Goal: Communication & Community: Share content

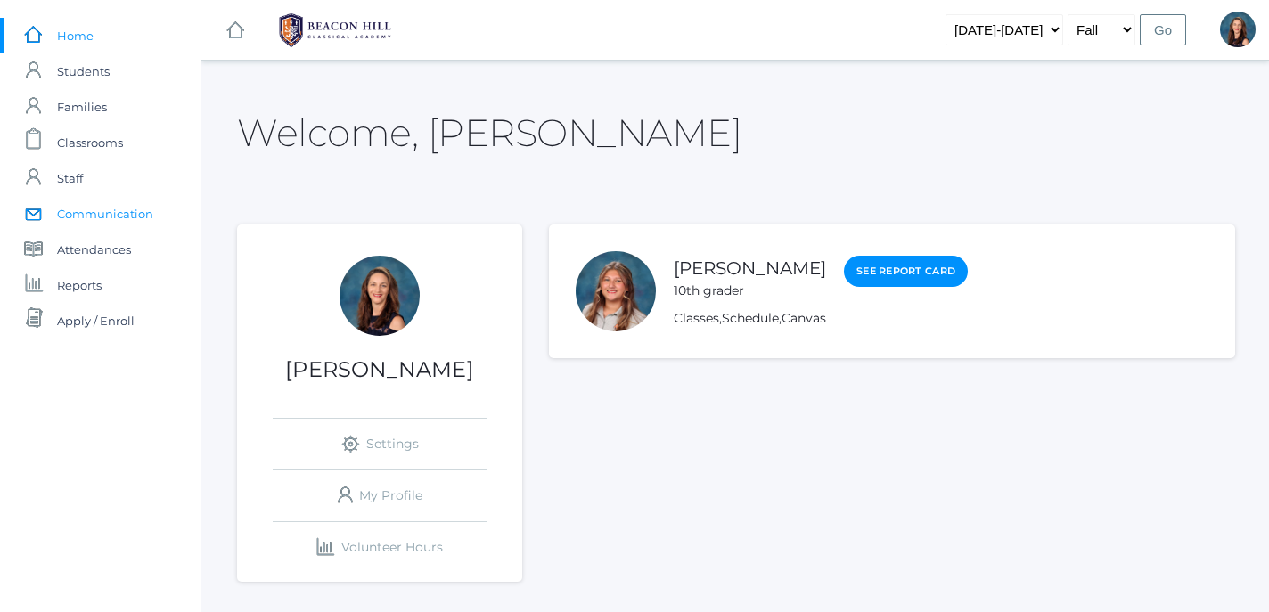
click at [91, 213] on span "Communication" at bounding box center [105, 214] width 96 height 36
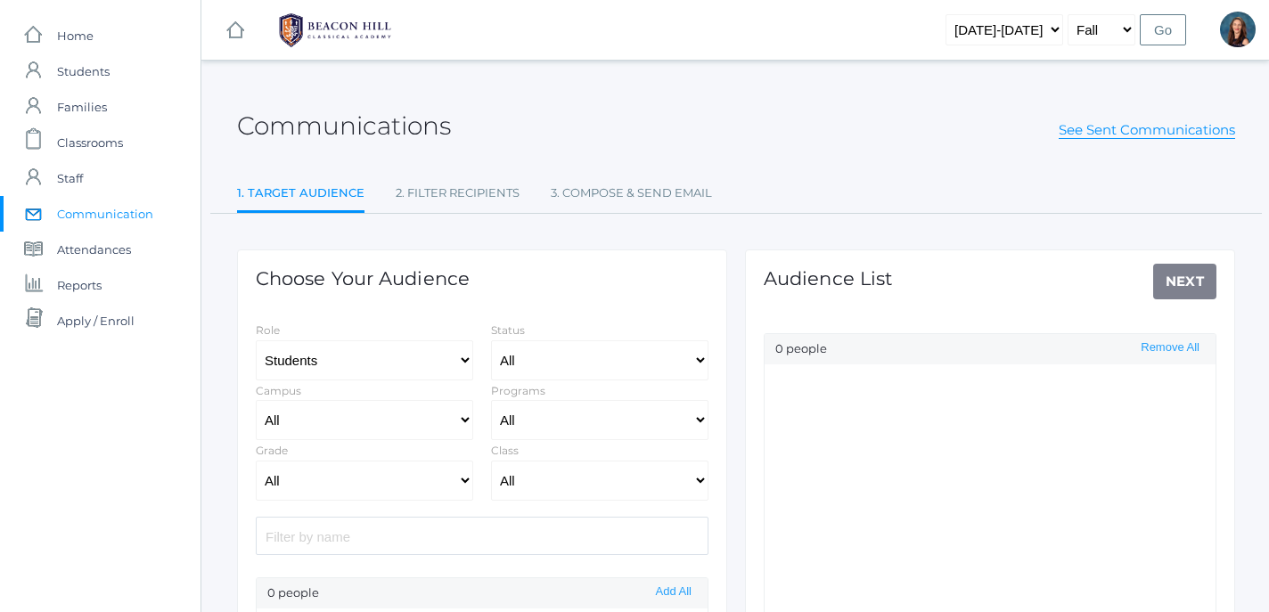
select select "Enrolled"
click at [256, 461] on select "All Grammar - Kindergarten - 1st Grade - 2nd Grade - 3rd Grade - 4th Grade - 5t…" at bounding box center [364, 481] width 217 height 40
click option "- 6th Grade" at bounding box center [0, 0] width 0 height 0
click at [1183, 294] on div "Audience List Next 0 people Remove All" at bounding box center [990, 473] width 490 height 447
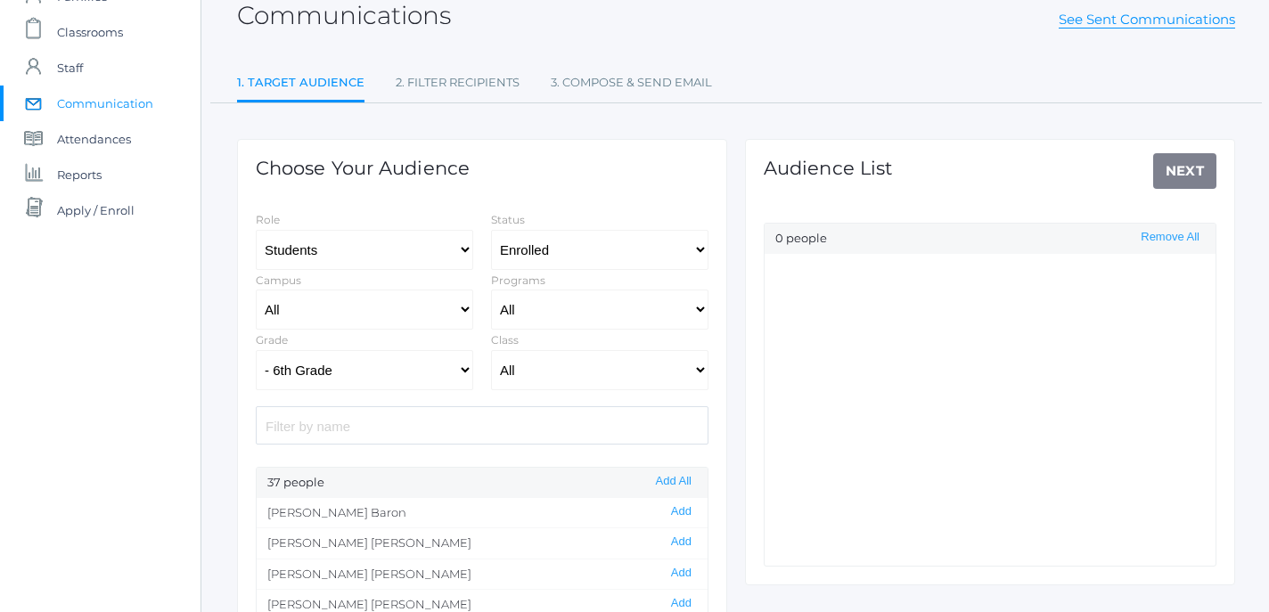
scroll to position [117, 0]
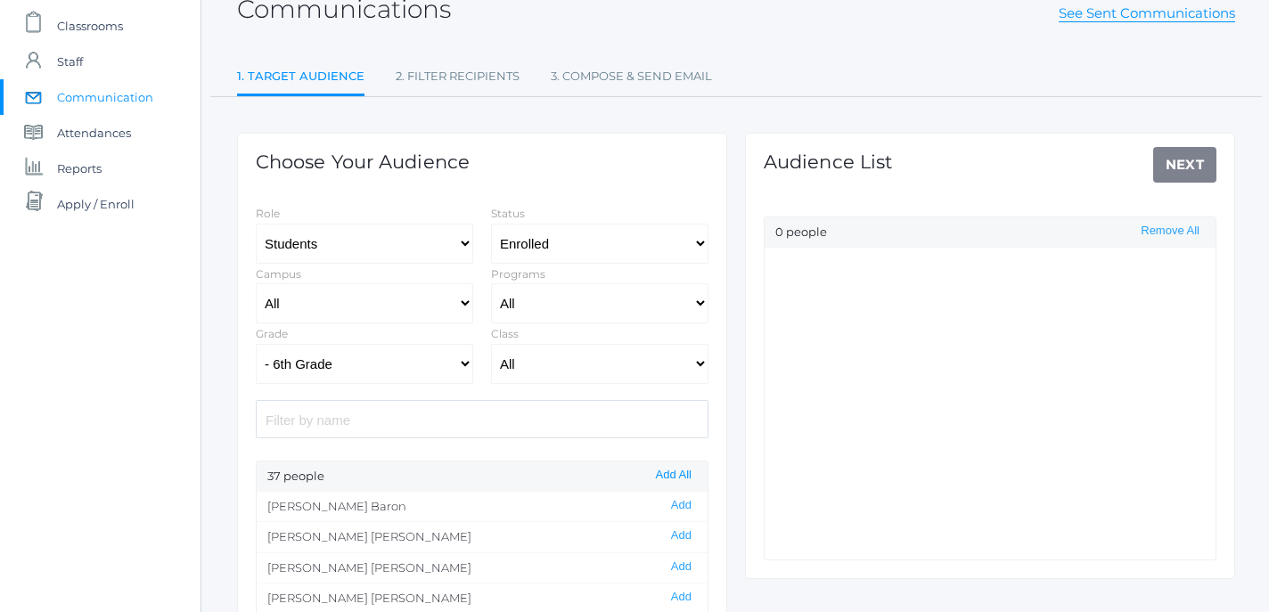
click at [673, 476] on button "Add All" at bounding box center [674, 475] width 46 height 15
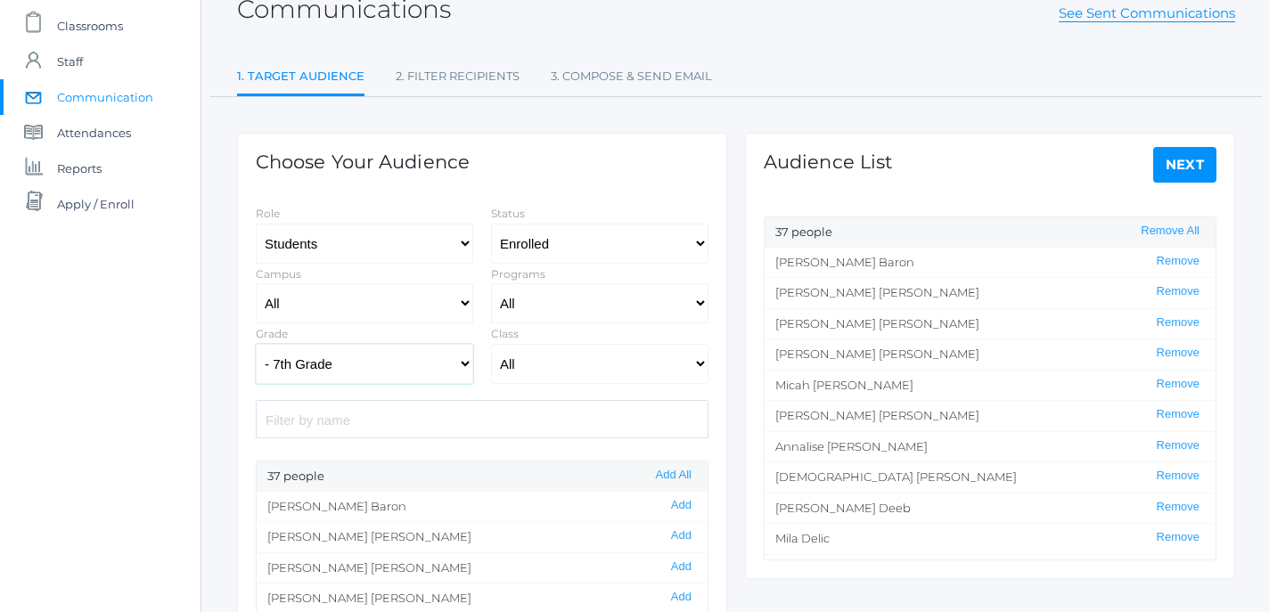
click option "- 7th Grade" at bounding box center [0, 0] width 0 height 0
click at [673, 479] on button "Add All" at bounding box center [674, 475] width 46 height 15
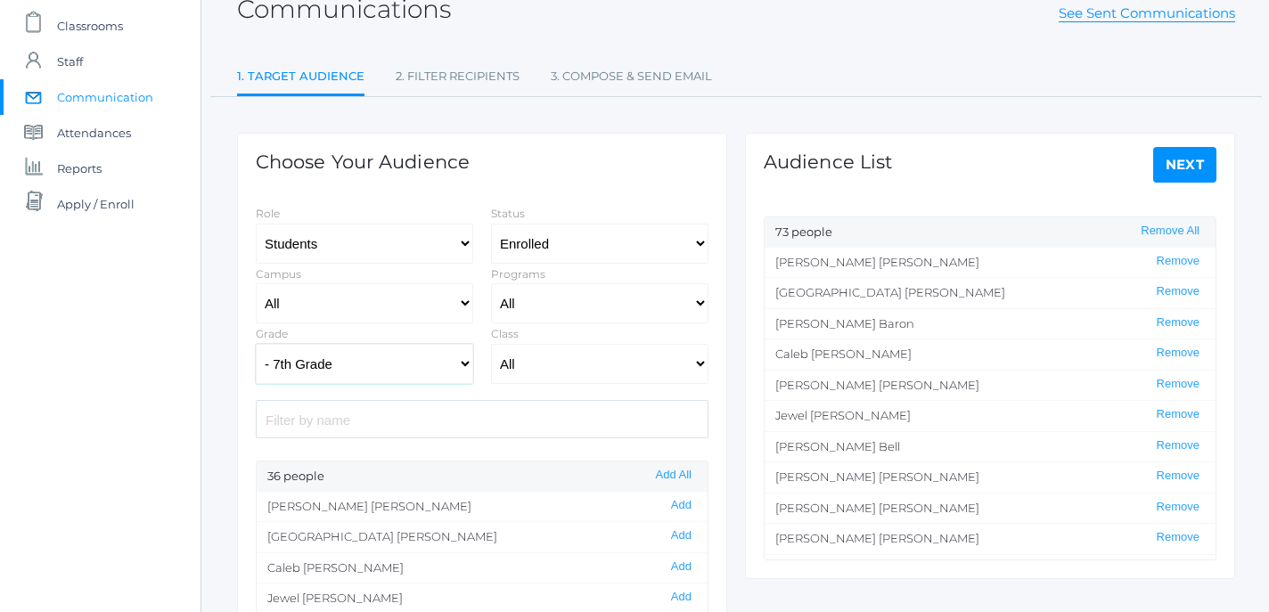
select select "8"
click option "- 8th Grade" at bounding box center [0, 0] width 0 height 0
click at [680, 468] on div "24 people Add All" at bounding box center [482, 477] width 451 height 30
click at [680, 474] on button "Add All" at bounding box center [674, 475] width 46 height 15
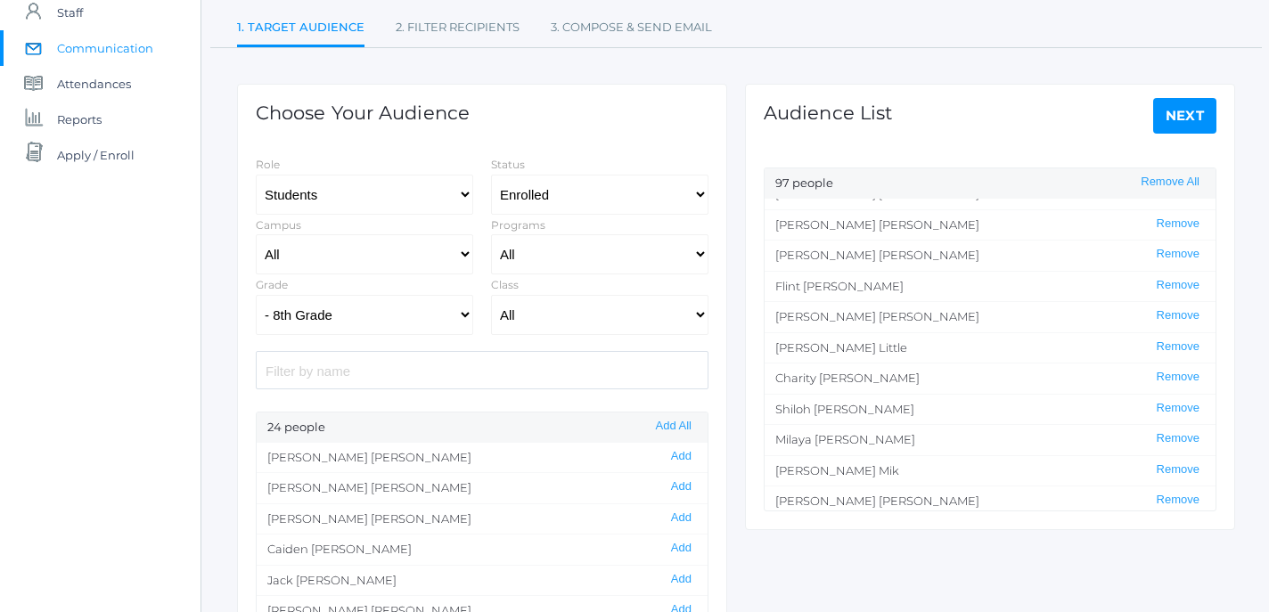
scroll to position [1638, 0]
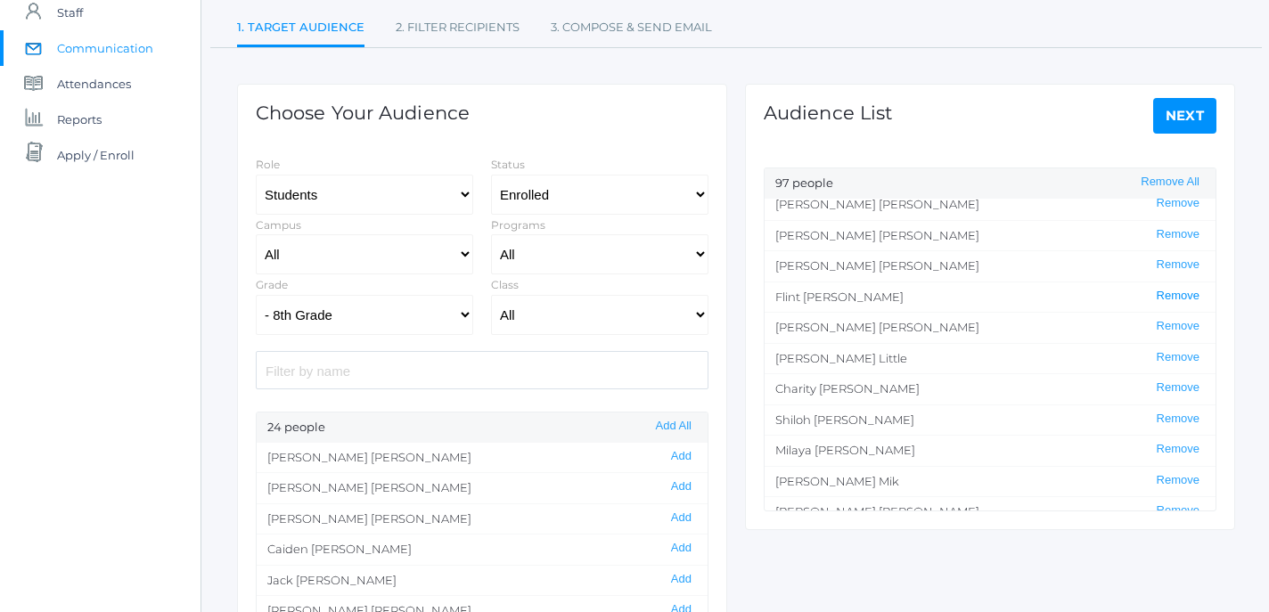
click at [1171, 291] on button "Remove" at bounding box center [1178, 296] width 53 height 15
click at [1175, 264] on button "Remove" at bounding box center [1178, 265] width 53 height 15
click at [1185, 297] on button "Remove" at bounding box center [1178, 293] width 53 height 15
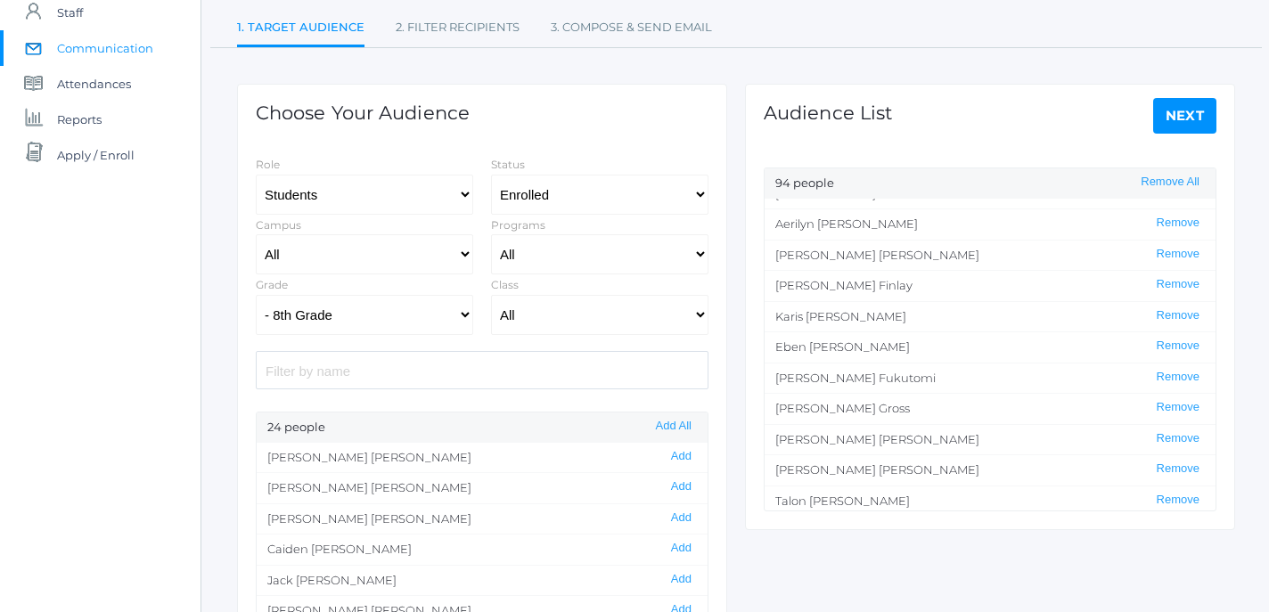
scroll to position [1064, 0]
click at [1182, 346] on button "Remove" at bounding box center [1178, 347] width 53 height 15
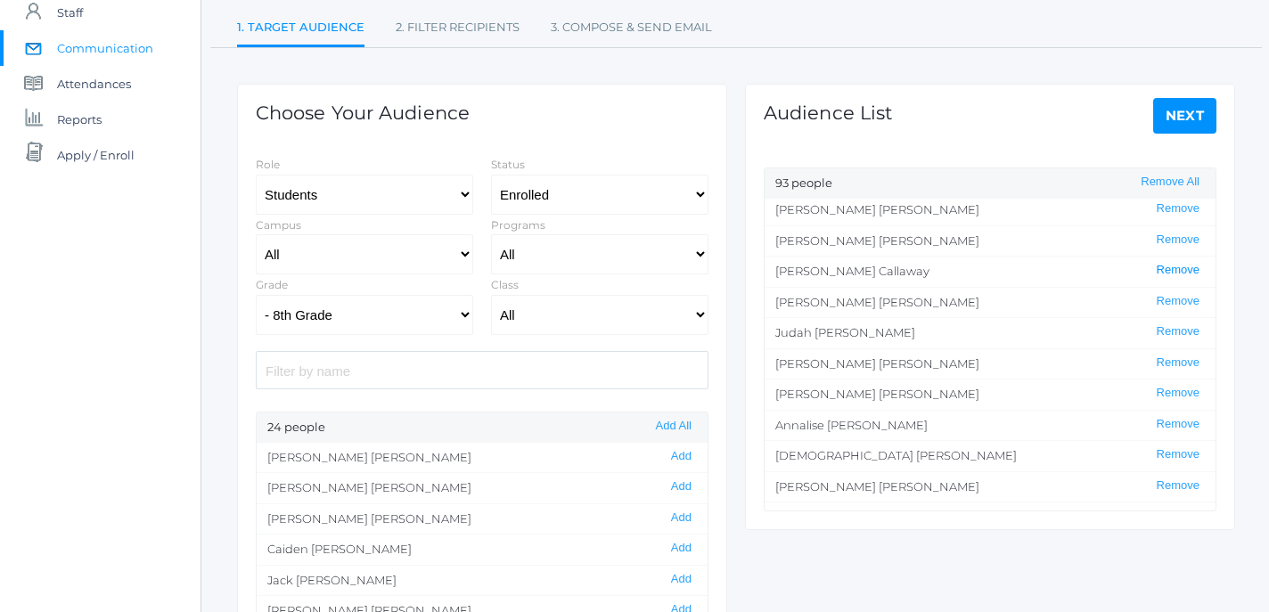
click at [1184, 274] on button "Remove" at bounding box center [1178, 270] width 53 height 15
click at [1184, 118] on link "Next" at bounding box center [1185, 116] width 64 height 36
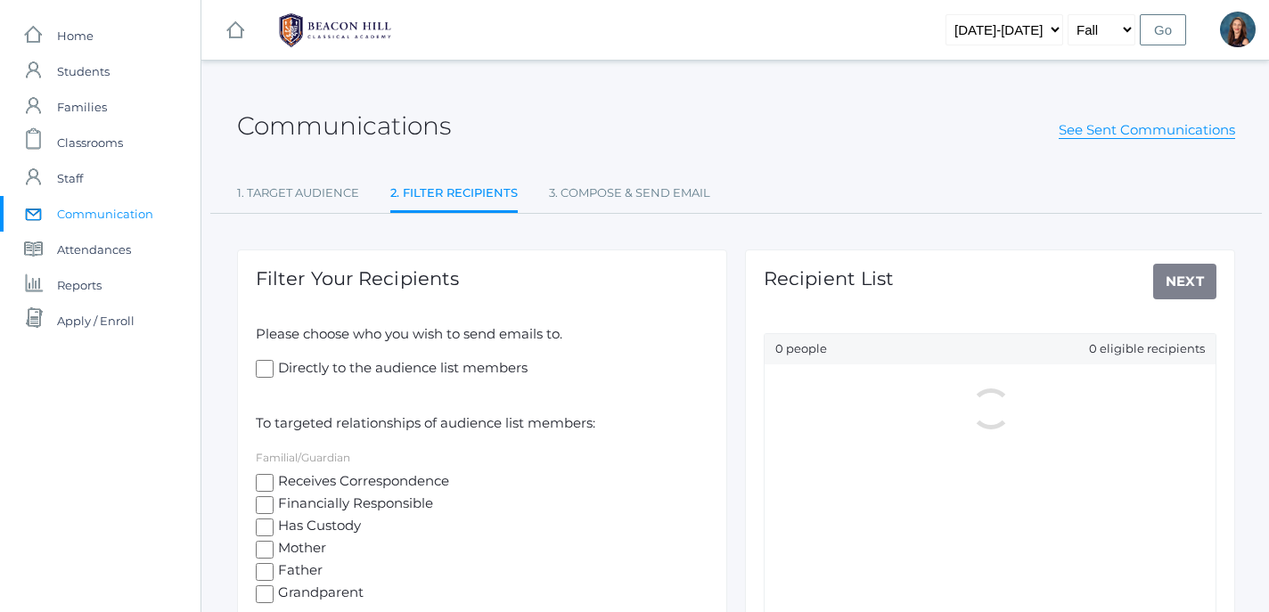
click at [260, 480] on input "Receives Correspondence" at bounding box center [265, 483] width 18 height 18
checkbox input "true"
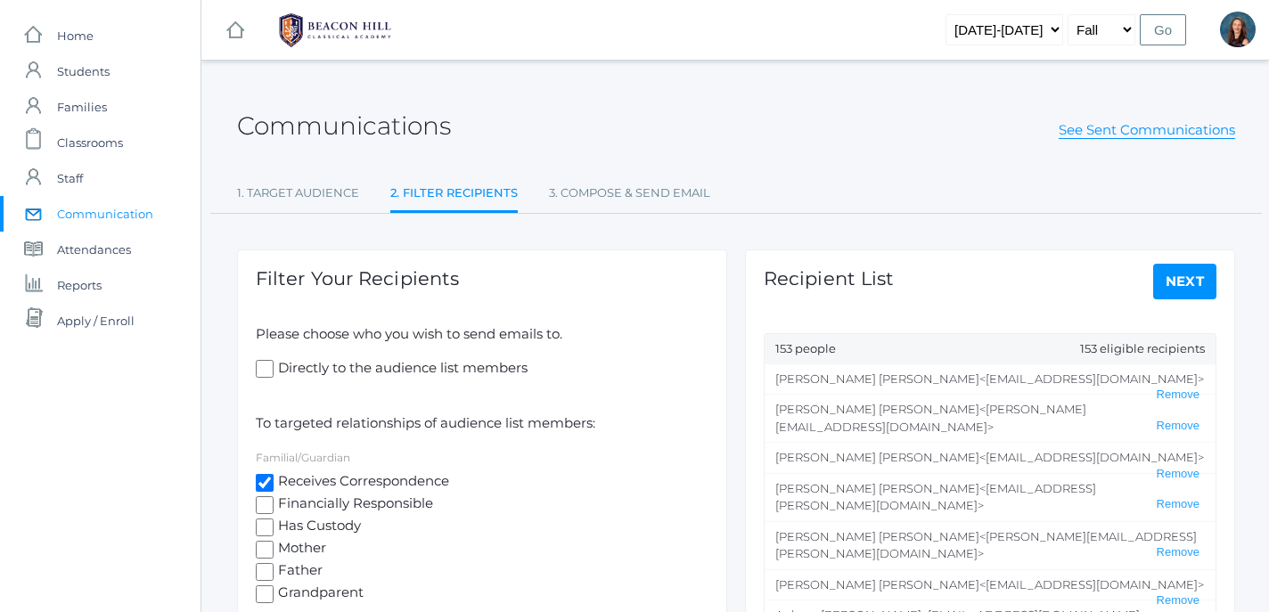
click at [264, 364] on input "Directly to the audience list members" at bounding box center [265, 369] width 18 height 18
checkbox input "true"
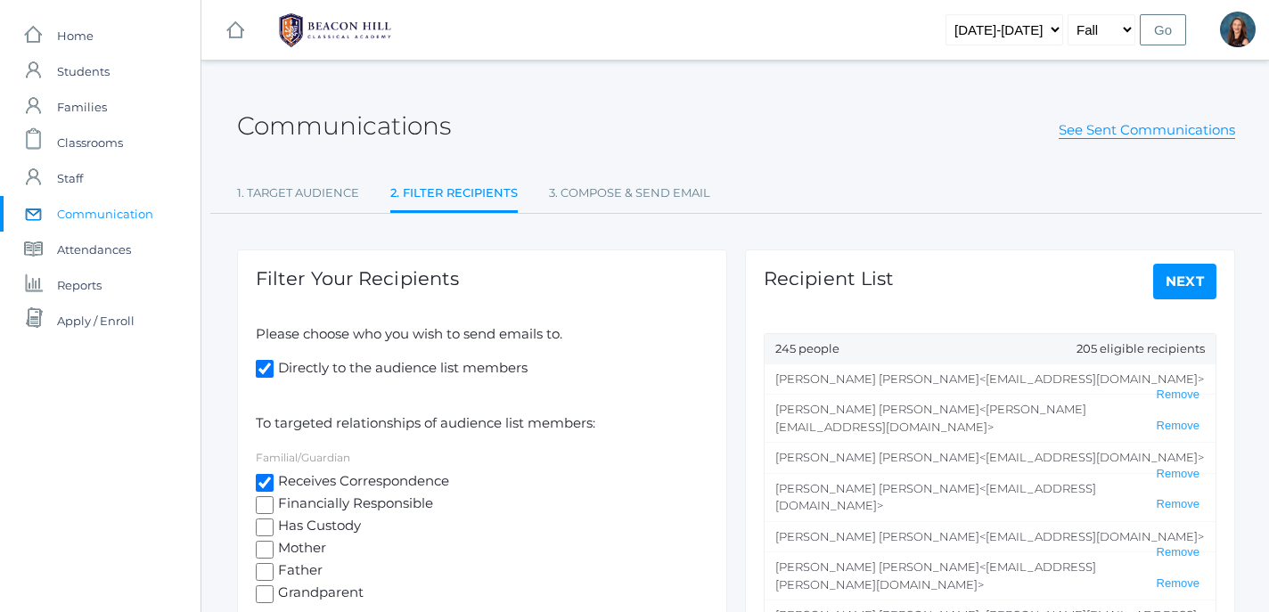
click at [1188, 275] on link "Next" at bounding box center [1185, 282] width 64 height 36
select select "2"
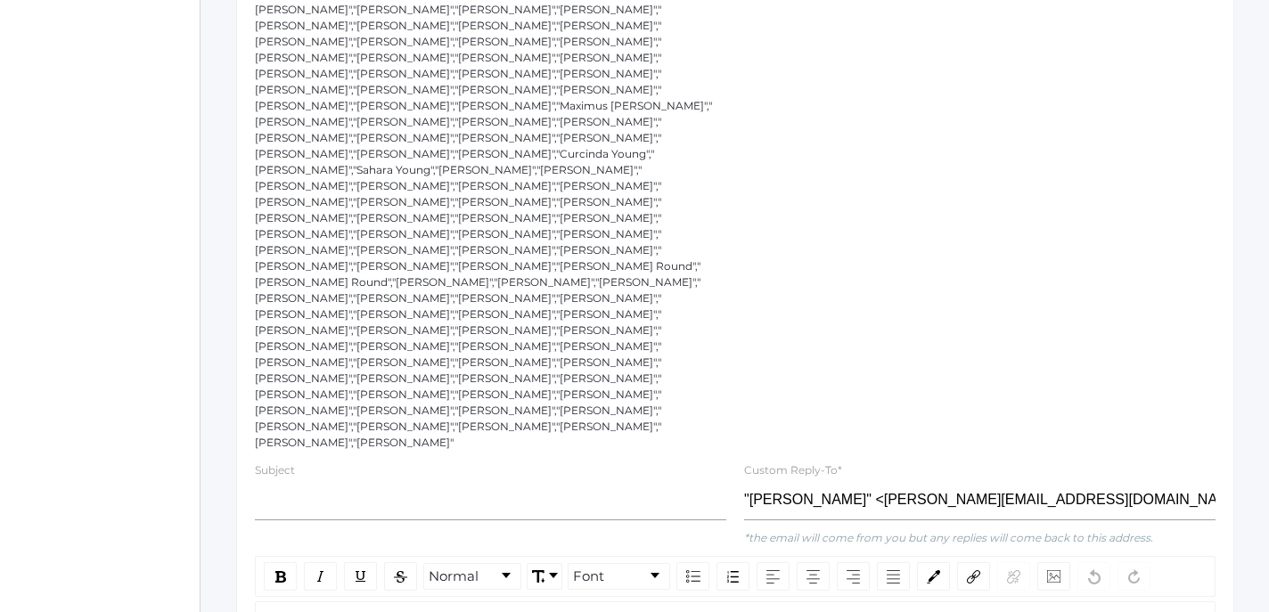
scroll to position [719, 1]
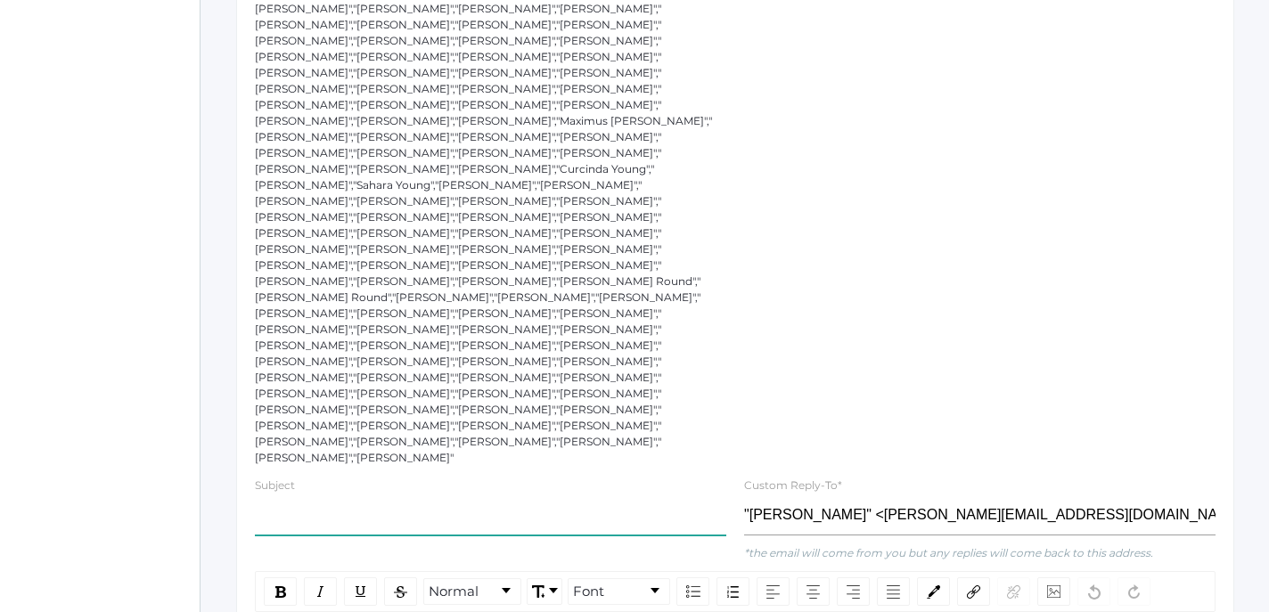
click at [446, 496] on input "text" at bounding box center [490, 516] width 471 height 40
type input "Found Towel and Lost Wallet"
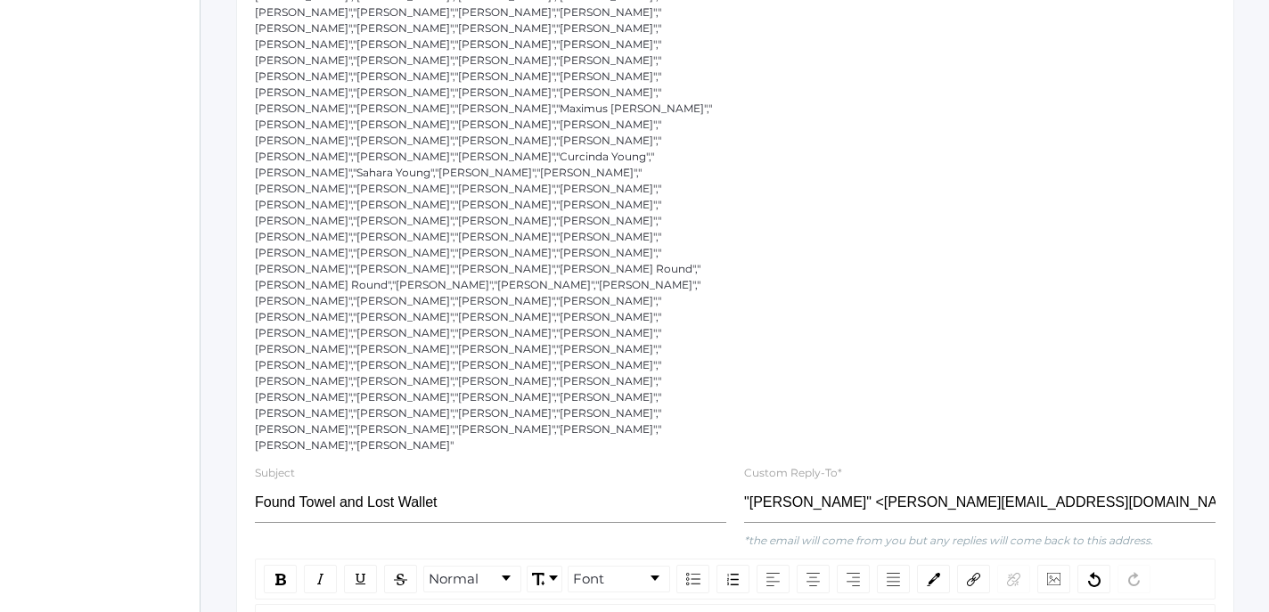
scroll to position [736, 0]
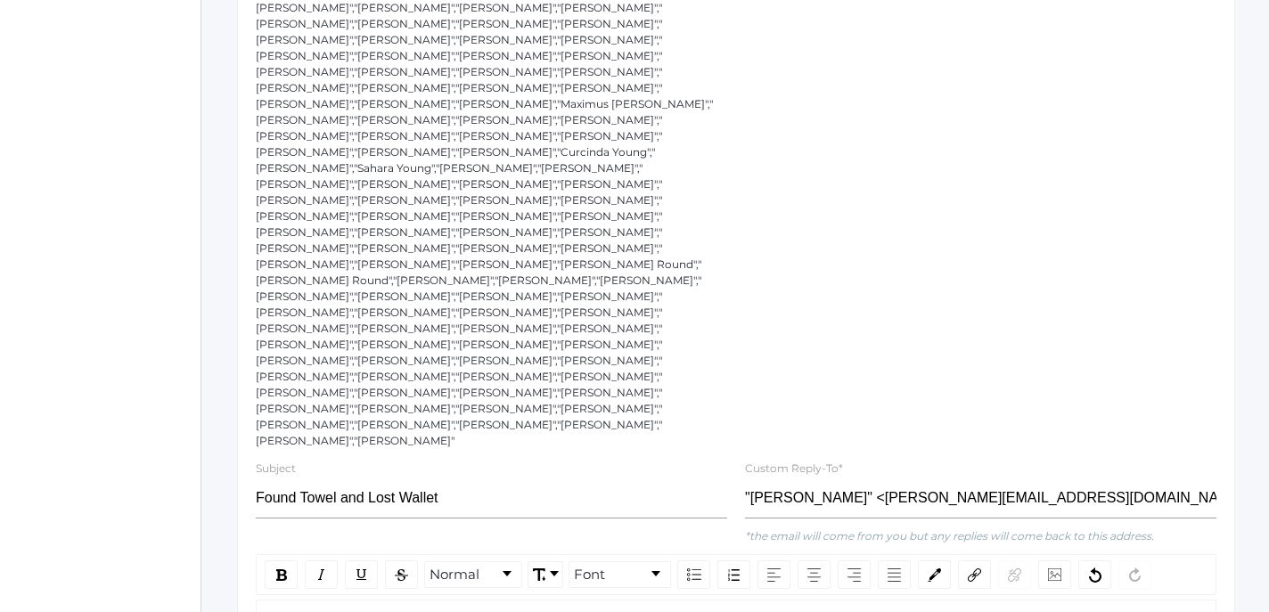
click at [1062, 561] on div "rdw-image-control" at bounding box center [1054, 575] width 33 height 29
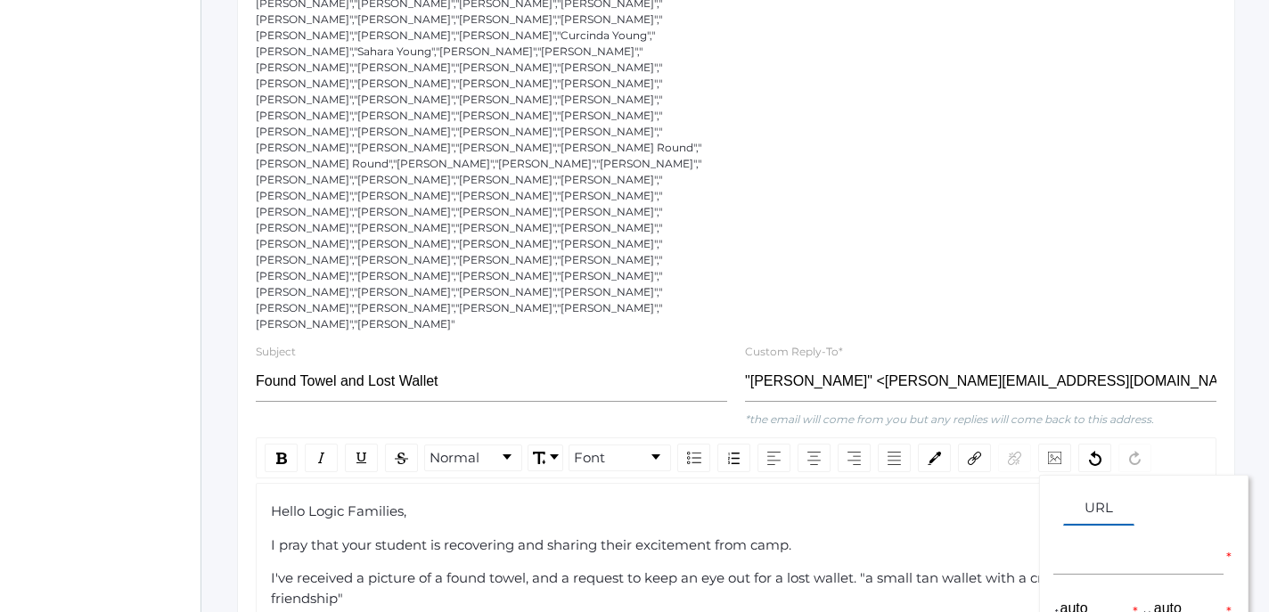
scroll to position [852, 0]
click at [1045, 445] on div "rdw-image-control" at bounding box center [1054, 459] width 33 height 29
click at [1101, 499] on span "URL" at bounding box center [1098, 513] width 91 height 28
click at [1121, 536] on input "rdw-image-control" at bounding box center [1138, 556] width 170 height 40
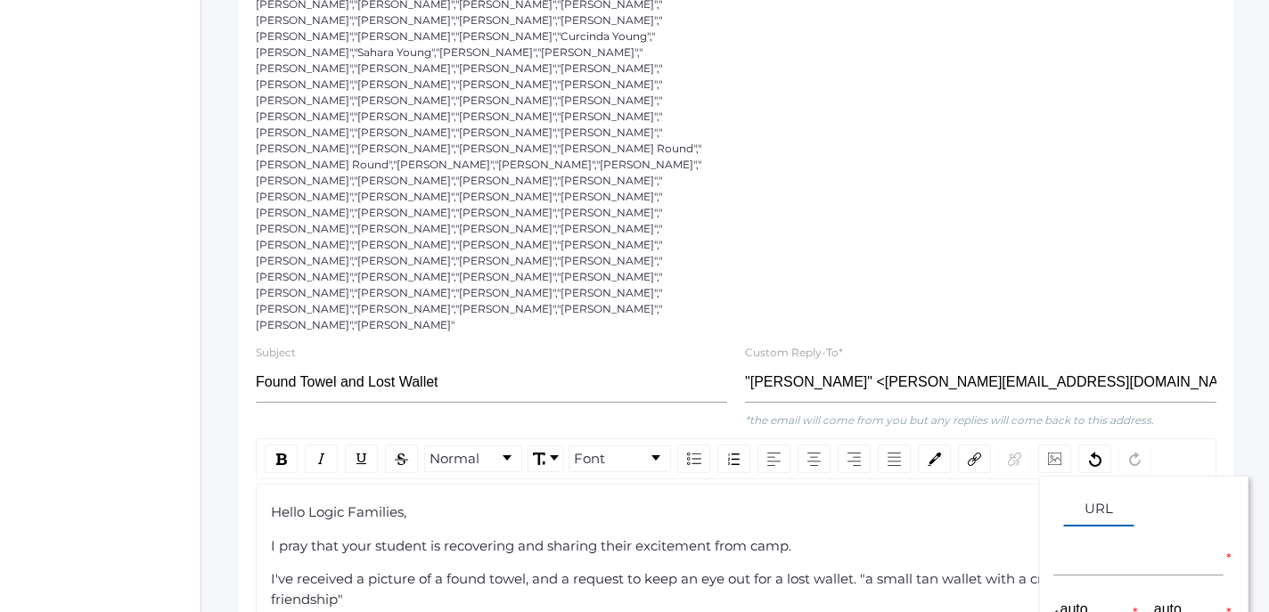
click at [994, 503] on div "Hello Logic Families," at bounding box center [736, 513] width 931 height 20
click at [1056, 453] on img "rdw-image-control" at bounding box center [1054, 459] width 13 height 12
click at [1105, 499] on span "URL" at bounding box center [1098, 513] width 91 height 28
click at [1053, 453] on img "rdw-image-control" at bounding box center [1054, 459] width 13 height 12
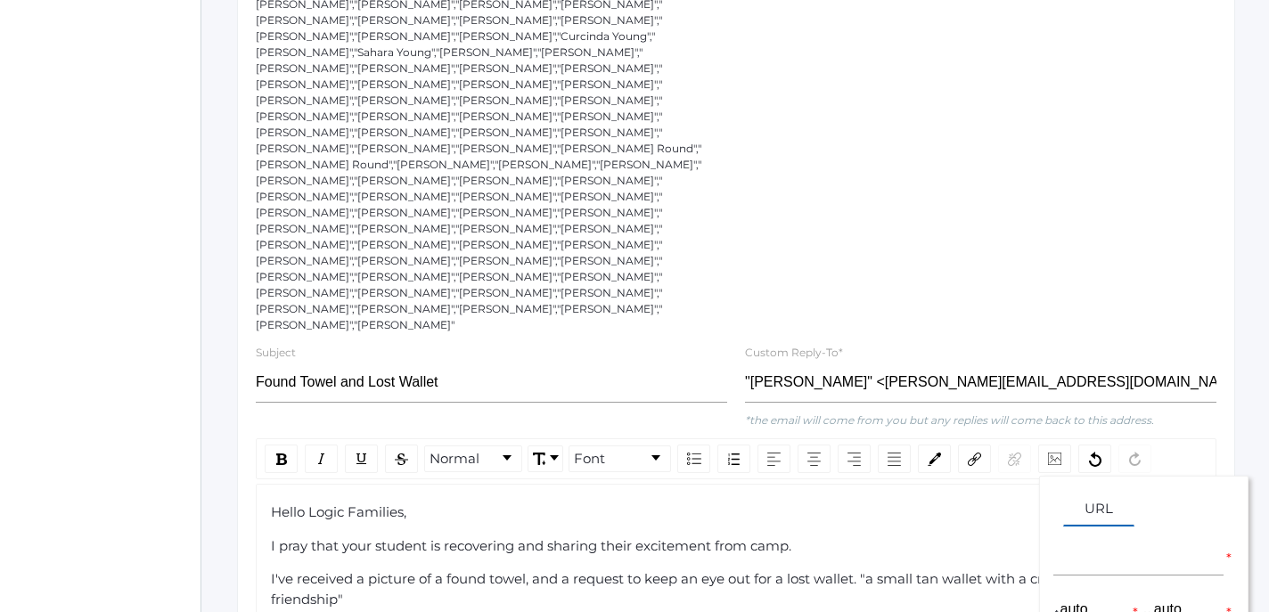
click at [1099, 476] on div "URL * ↕ auto * ↔ auto * Add Cancel" at bounding box center [1143, 585] width 209 height 218
click at [1092, 536] on input "rdw-image-control" at bounding box center [1138, 556] width 170 height 40
click at [1077, 590] on input "auto" at bounding box center [1096, 610] width 70 height 40
click at [1126, 536] on input "rdw-image-control" at bounding box center [1138, 556] width 170 height 40
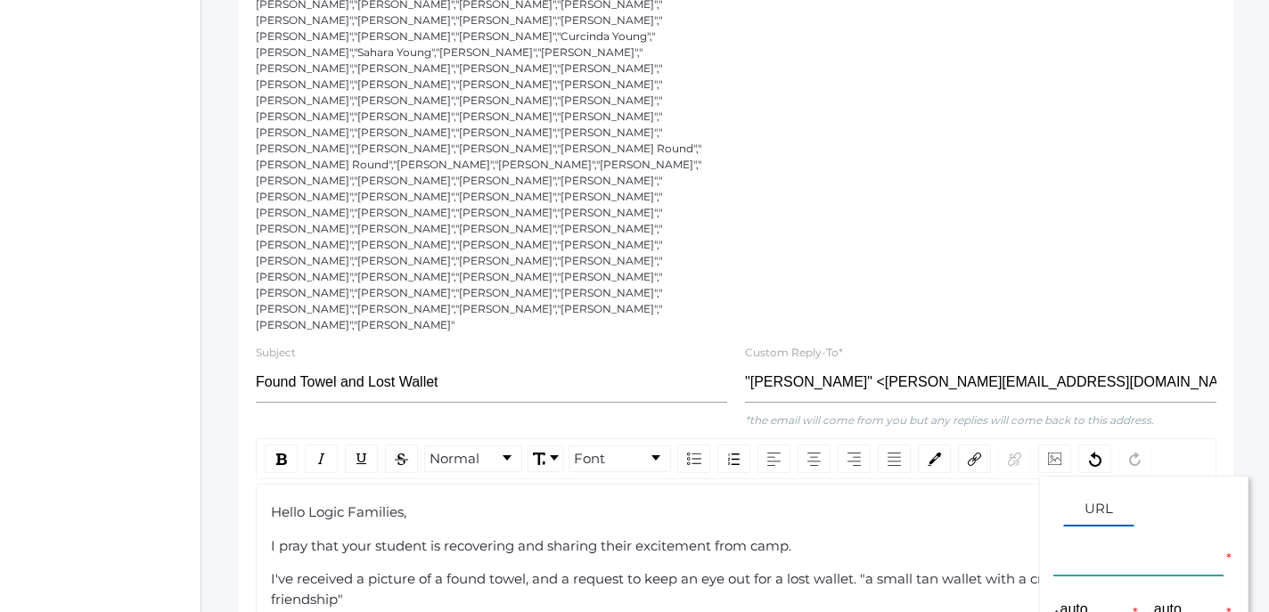
click at [1102, 499] on span "URL" at bounding box center [1098, 513] width 91 height 28
click at [1175, 499] on div "URL" at bounding box center [1143, 513] width 181 height 28
click at [932, 537] on div "I pray that your student is recovering and sharing their excitement from camp." at bounding box center [736, 547] width 931 height 20
click at [1057, 453] on img "rdw-image-control" at bounding box center [1054, 459] width 13 height 12
click at [1088, 499] on span "URL" at bounding box center [1098, 513] width 91 height 28
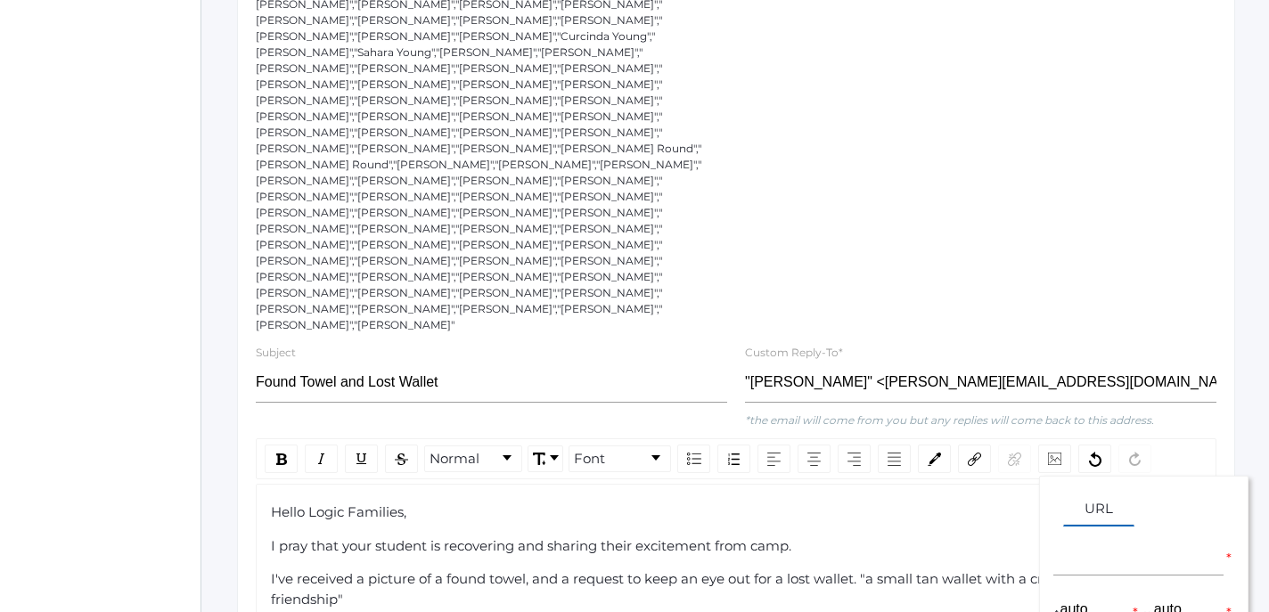
click at [1088, 499] on span "URL" at bounding box center [1098, 513] width 91 height 28
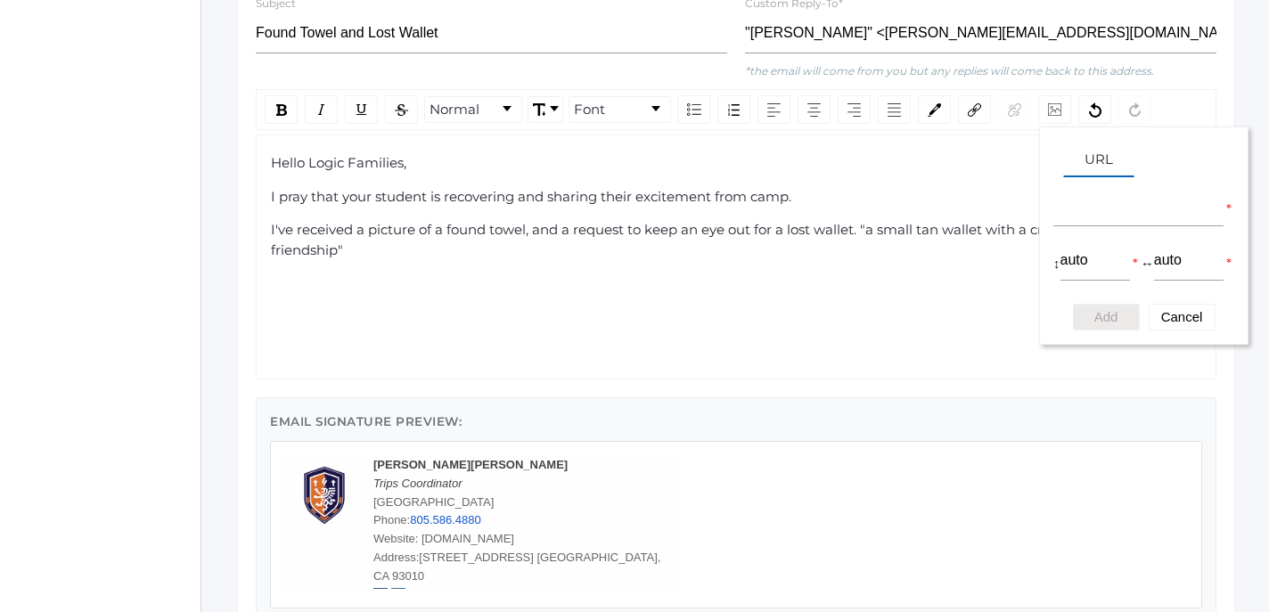
scroll to position [1063, 0]
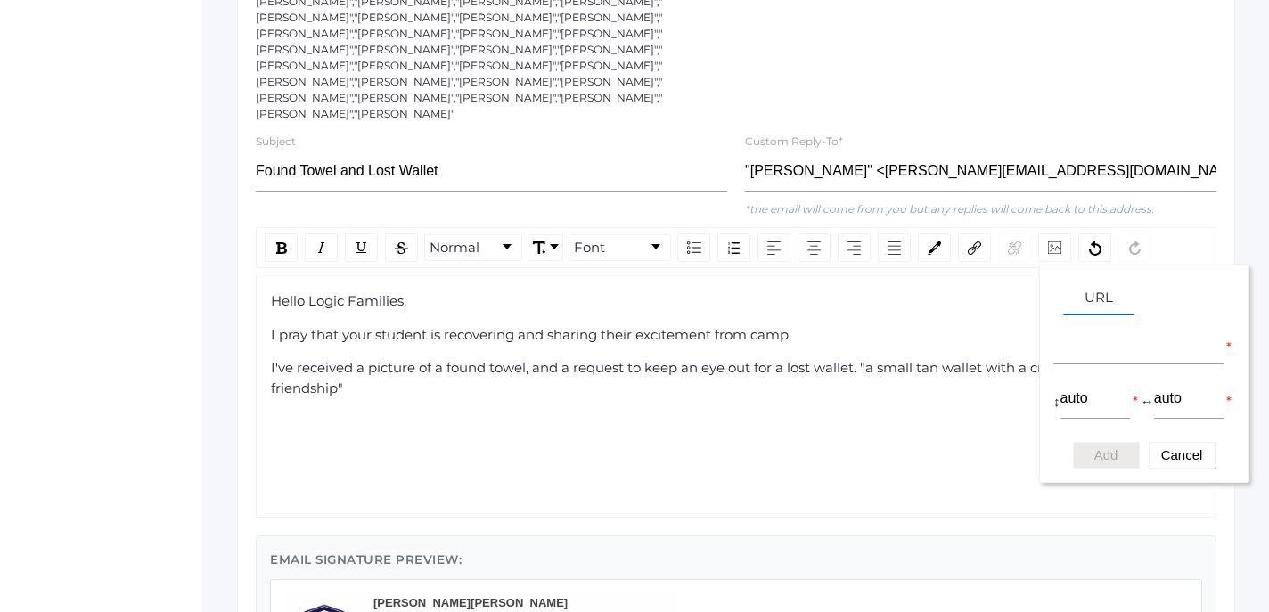
click at [1184, 442] on button "Cancel" at bounding box center [1182, 455] width 67 height 27
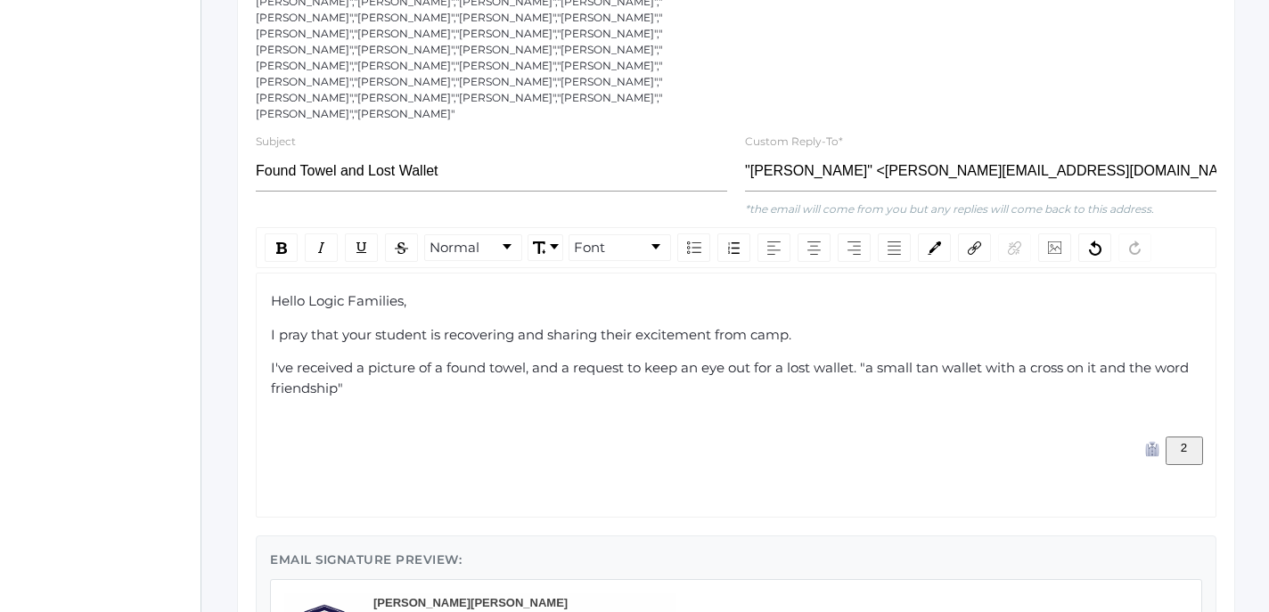
scroll to position [1201, 0]
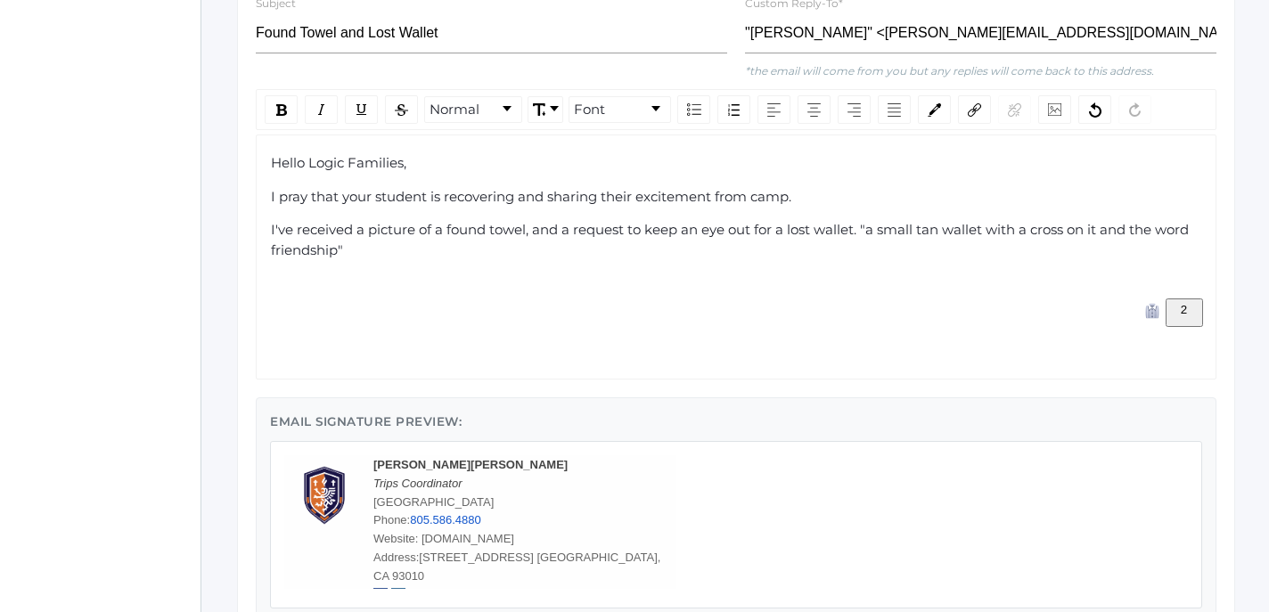
type input "C:\fakepath\Found Towel.jpeg"
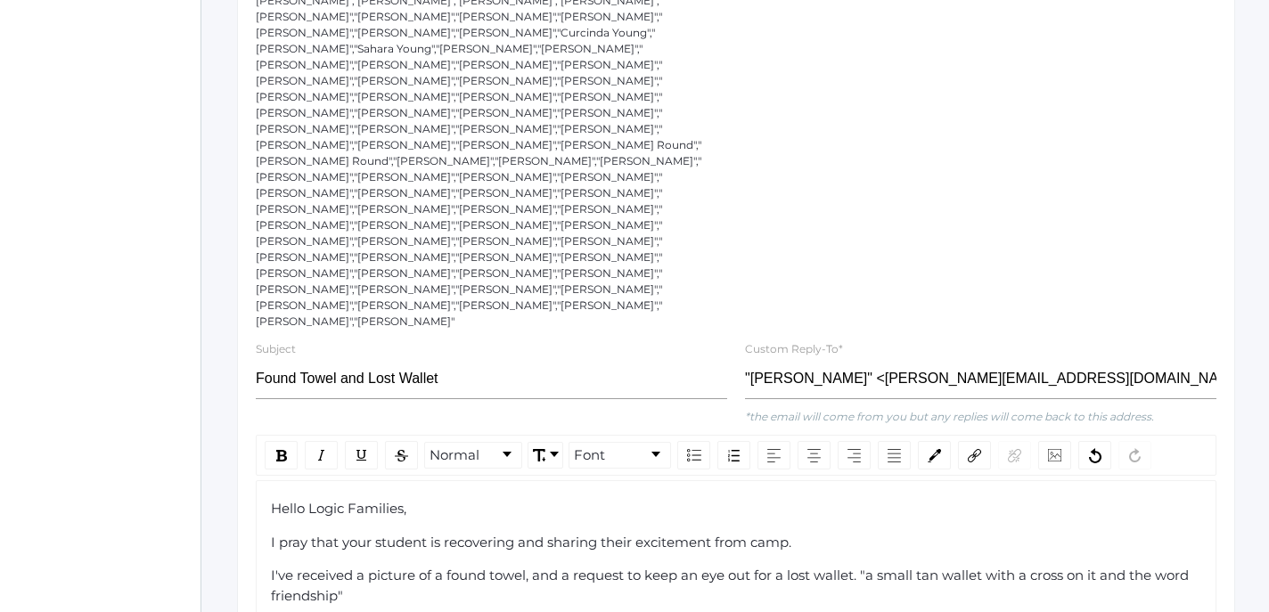
scroll to position [868, 0]
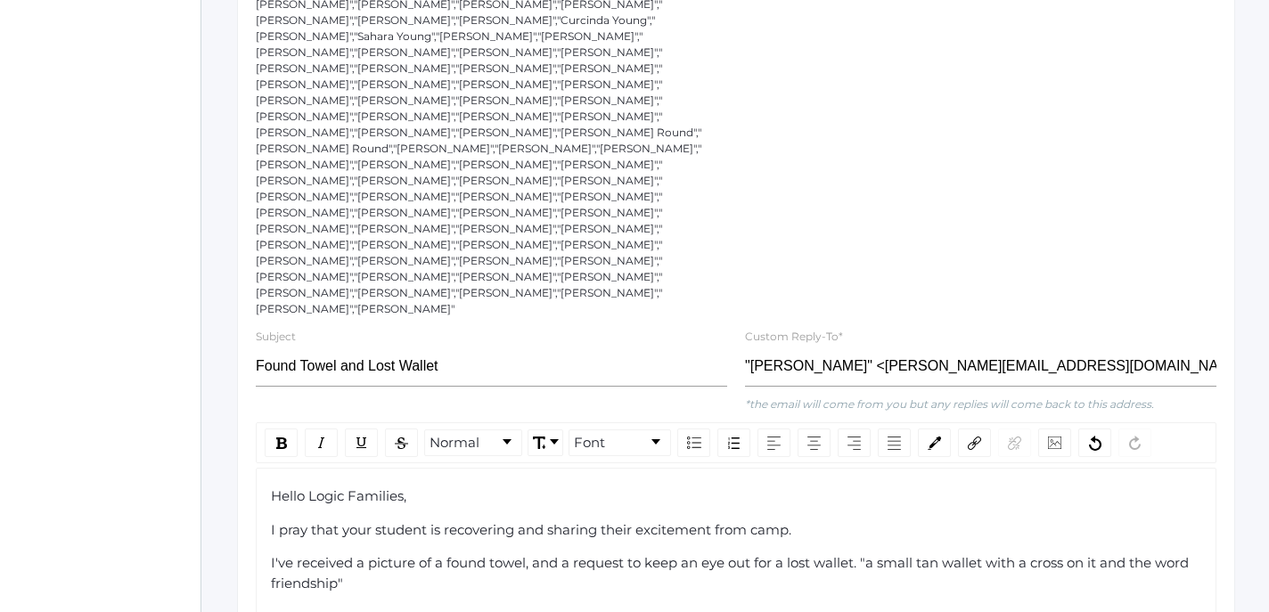
click at [410, 487] on div "Hello Logic Families, I pray that your student is recovering and sharing their …" at bounding box center [736, 574] width 931 height 174
click at [876, 554] on span "I've received a picture of a found towel, and a request to keep an eye out for …" at bounding box center [732, 572] width 922 height 37
click at [414, 607] on div "Thank you. A" at bounding box center [736, 617] width 931 height 20
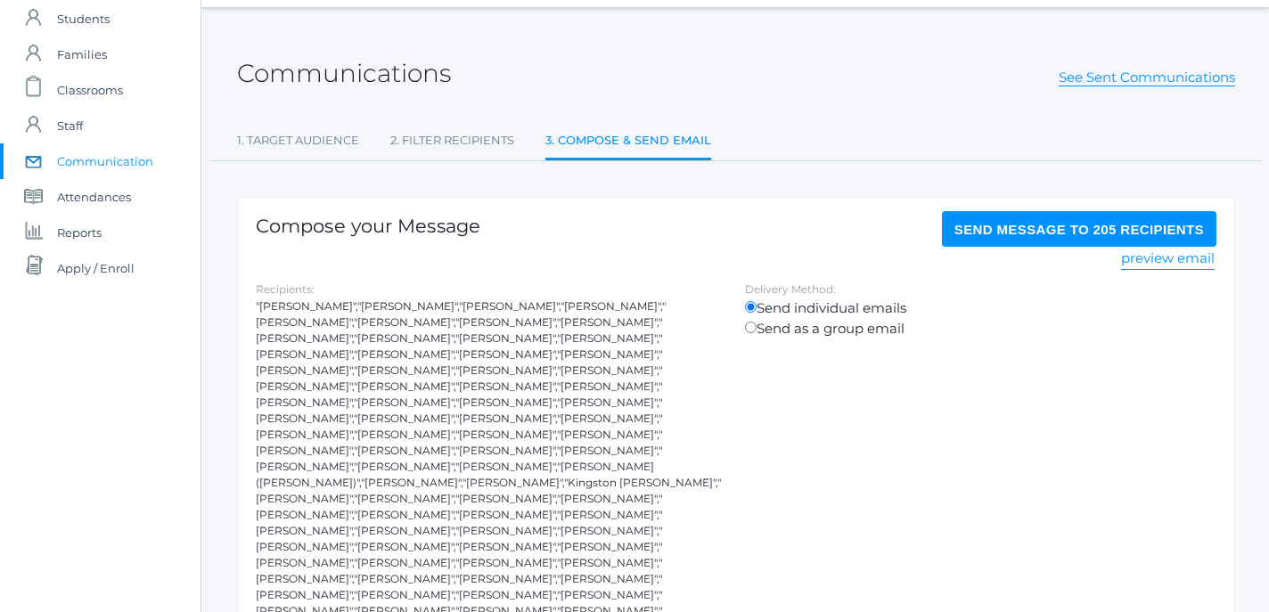
scroll to position [50, 0]
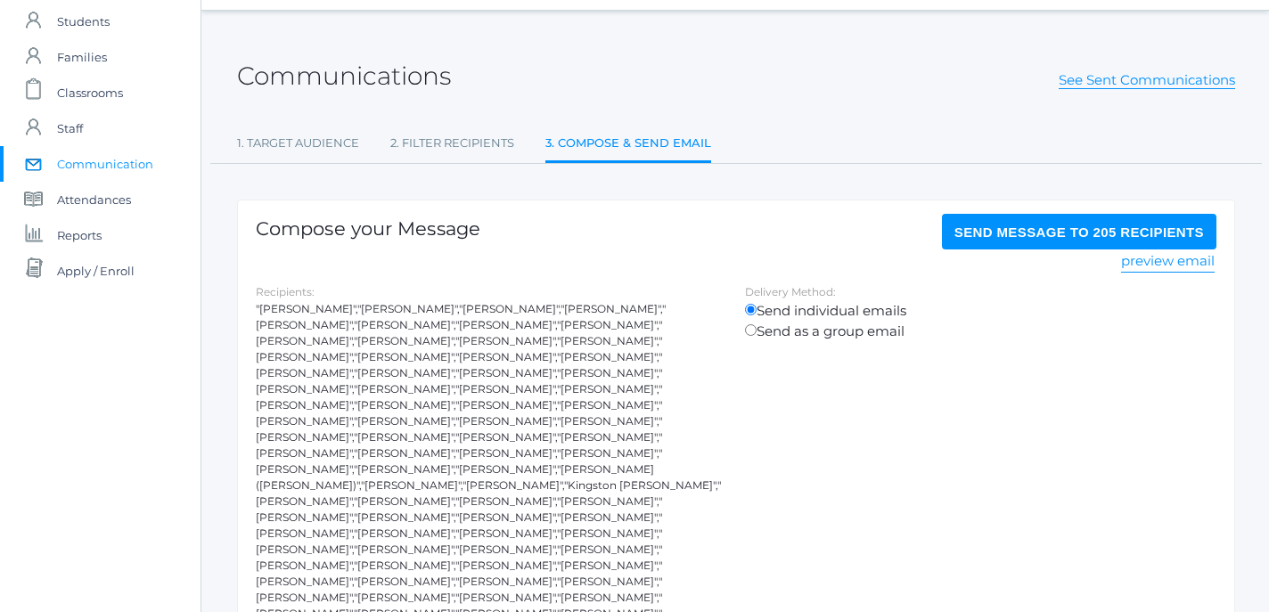
click at [1070, 237] on span "Send Message to 205 recipients" at bounding box center [1080, 232] width 250 height 15
